Goal: Find specific page/section: Find specific page/section

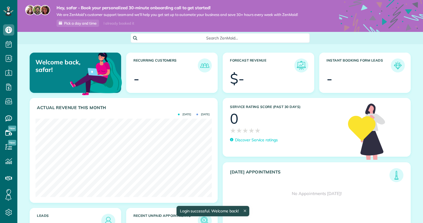
scroll to position [78, 176]
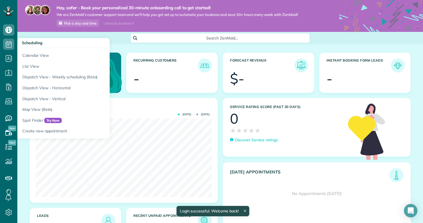
click at [33, 36] on div "Search ZenMaid…" at bounding box center [220, 38] width 406 height 10
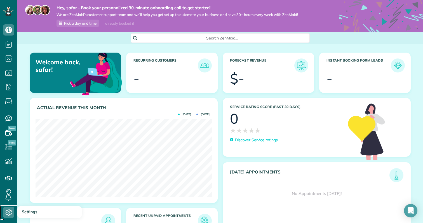
click at [9, 215] on icon at bounding box center [8, 212] width 11 height 11
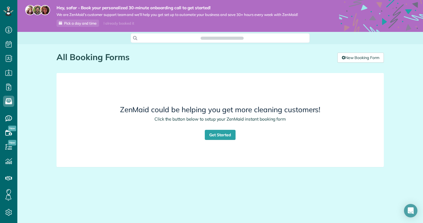
scroll to position [3, 3]
click at [148, 95] on div "ZenMaid could be helping you get more cleaning customers! Click the button belo…" at bounding box center [220, 120] width 309 height 85
click at [74, 60] on h1 "All Booking Forms" at bounding box center [195, 57] width 277 height 9
